Goal: Navigation & Orientation: Go to known website

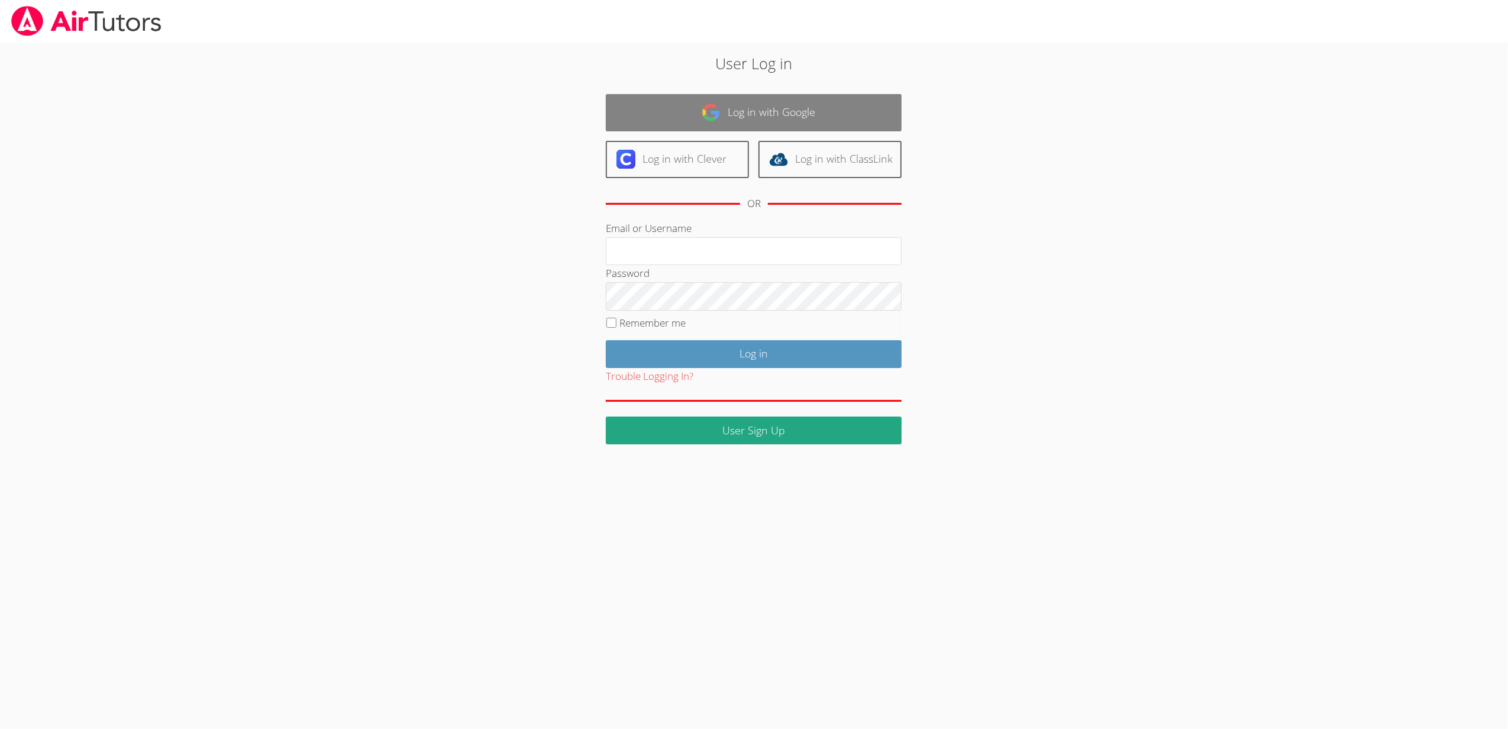
type input "sbrinkley26@gmail.com"
click at [803, 114] on link "Log in with Google" at bounding box center [754, 112] width 296 height 37
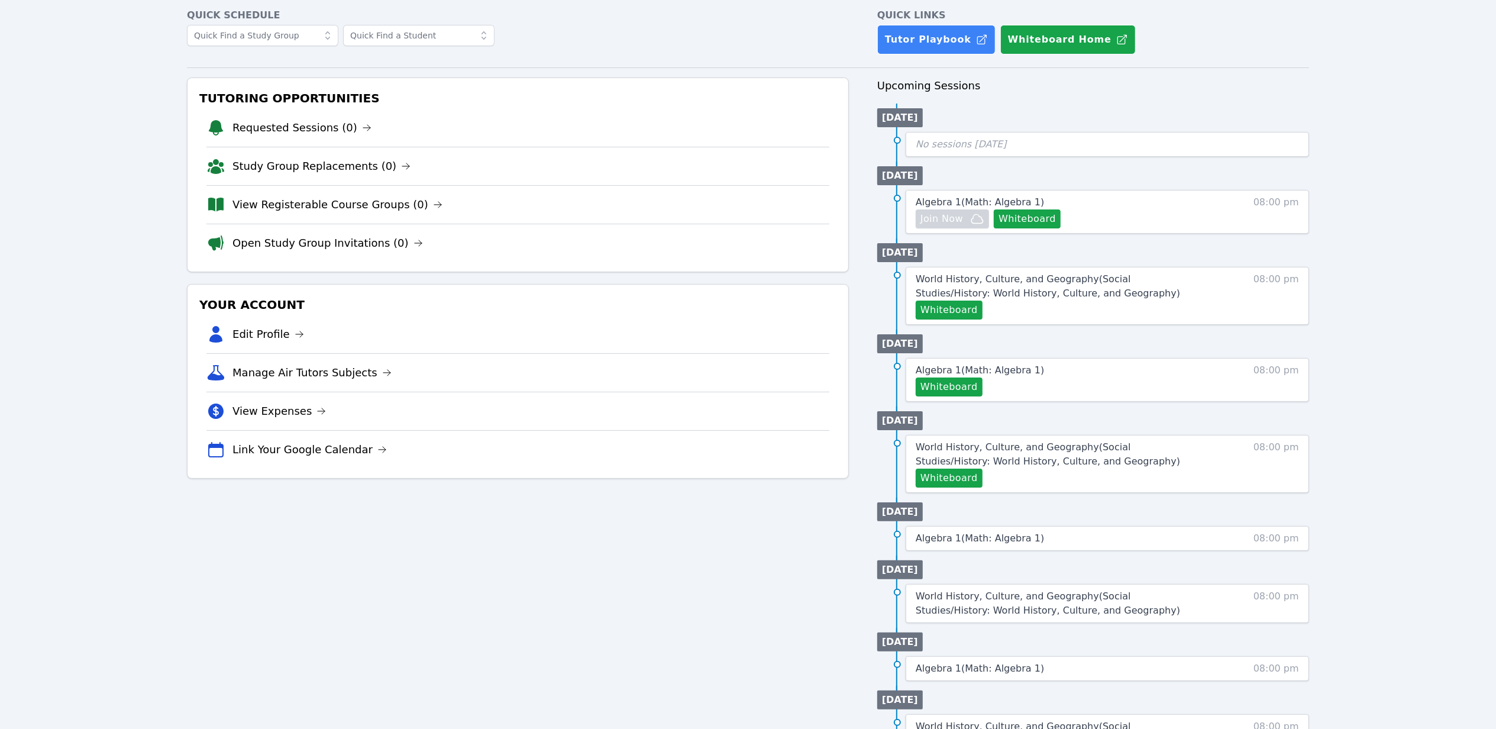
scroll to position [6, 0]
